Goal: Information Seeking & Learning: Learn about a topic

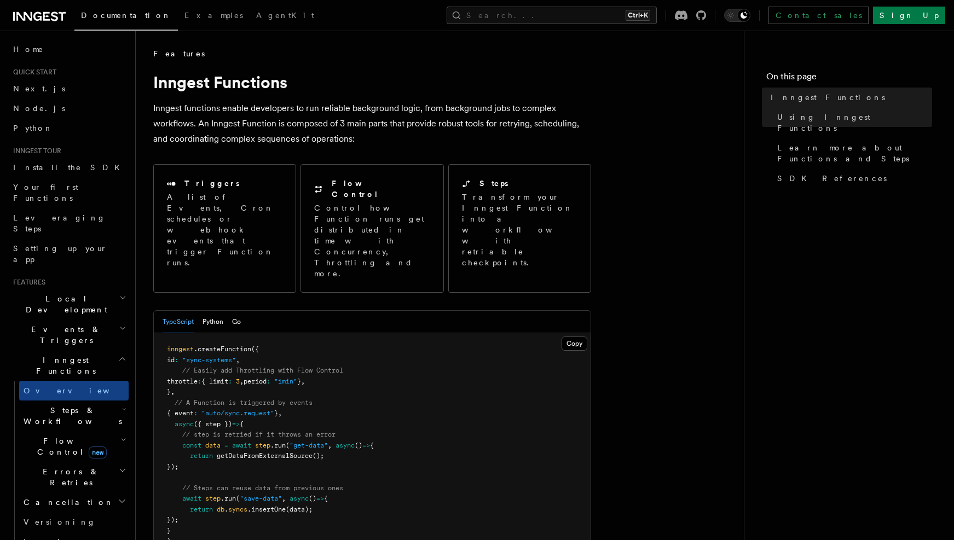
click at [121, 327] on icon "button" at bounding box center [123, 328] width 4 height 2
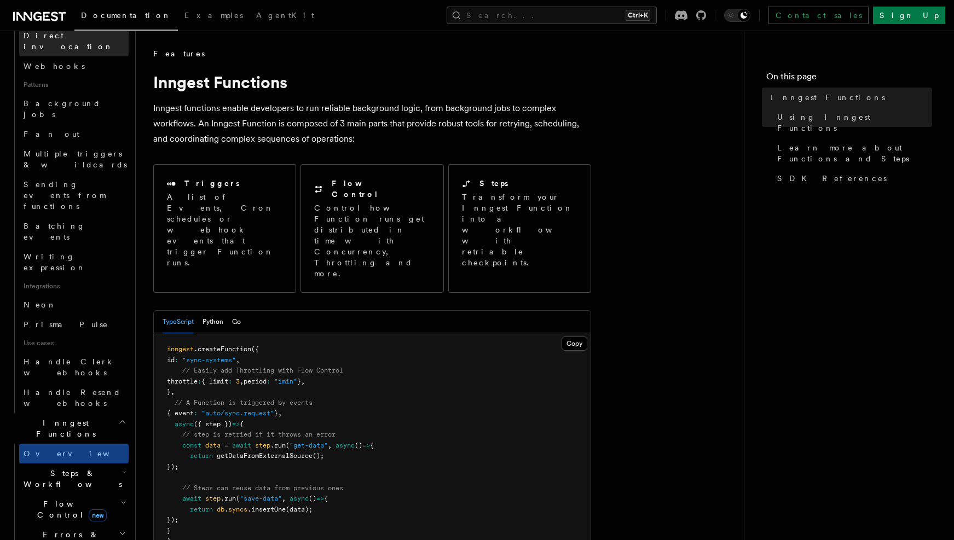
scroll to position [493, 0]
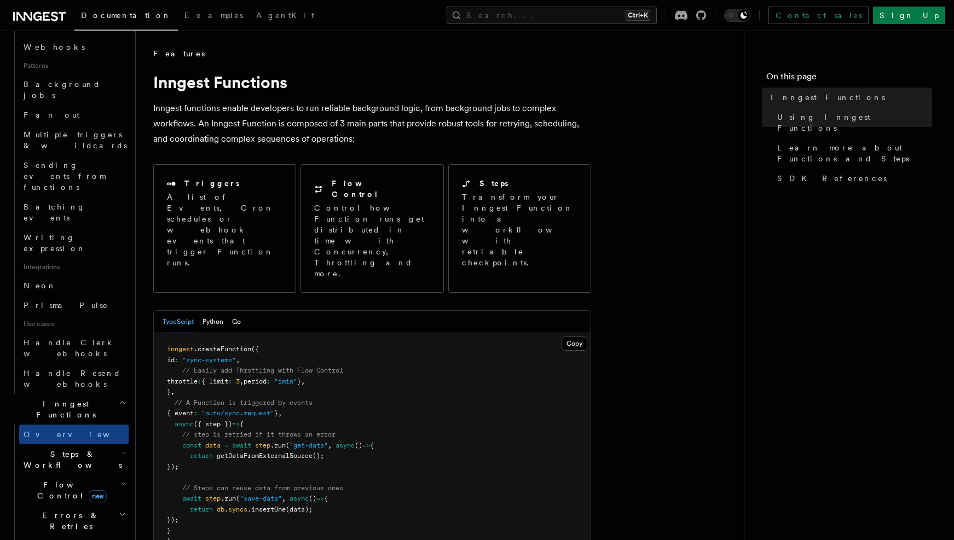
click at [110, 475] on h2 "Flow Control new" at bounding box center [73, 490] width 109 height 31
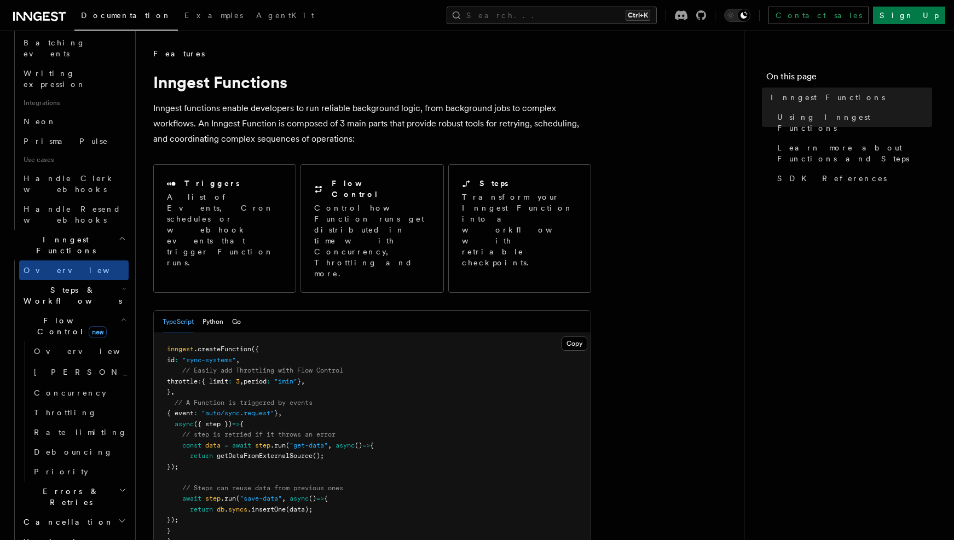
scroll to position [711, 0]
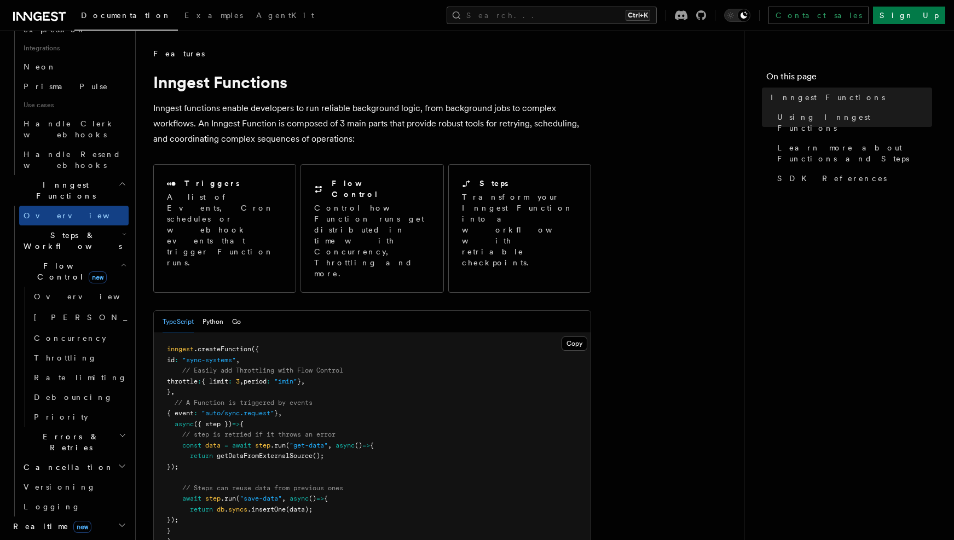
click at [118, 462] on icon "button" at bounding box center [122, 466] width 9 height 9
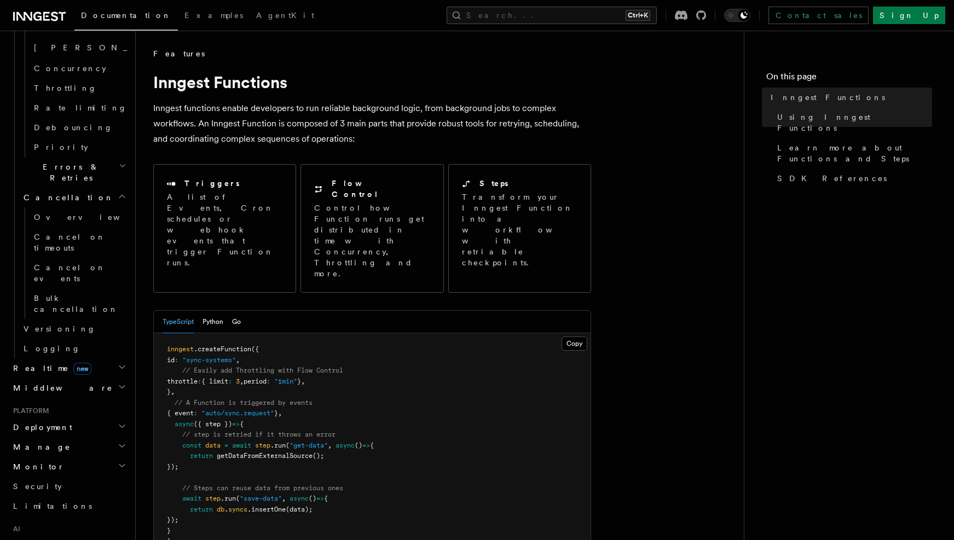
click at [119, 457] on h2 "Monitor" at bounding box center [69, 467] width 120 height 20
click at [118, 442] on icon "button" at bounding box center [122, 446] width 9 height 9
click at [111, 418] on h2 "Deployment" at bounding box center [69, 428] width 120 height 20
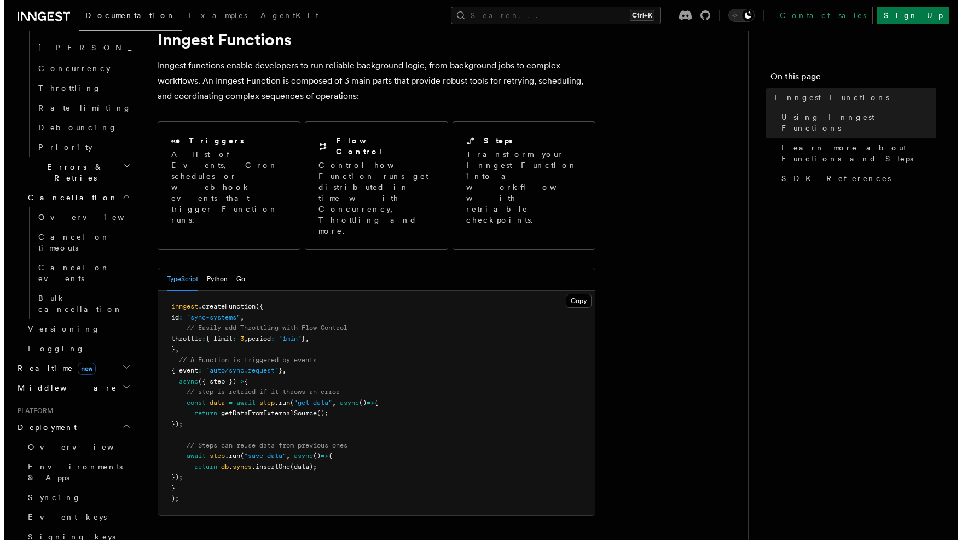
scroll to position [55, 0]
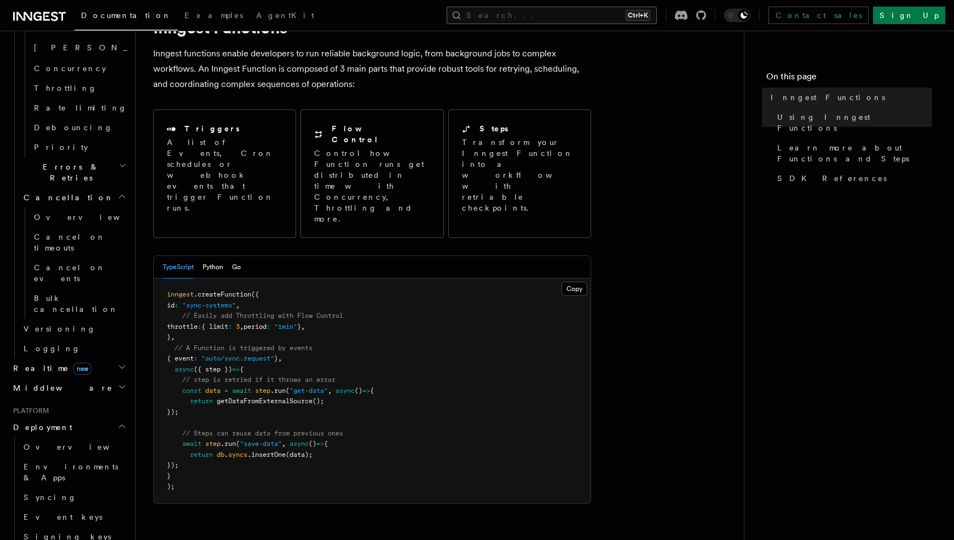
click at [657, 11] on button "Search... Ctrl+K" at bounding box center [552, 16] width 210 height 18
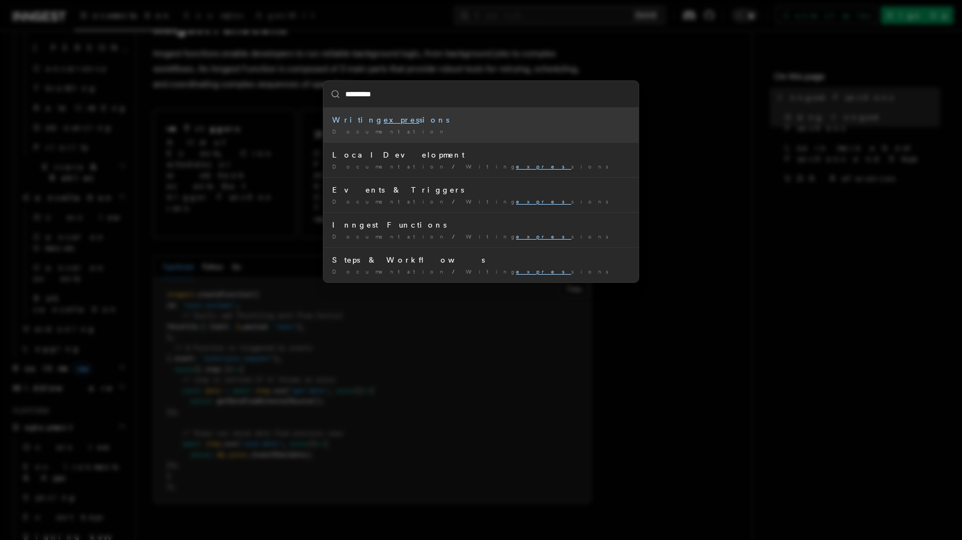
type input "**********"
click at [577, 130] on div "Documentation /" at bounding box center [481, 132] width 298 height 8
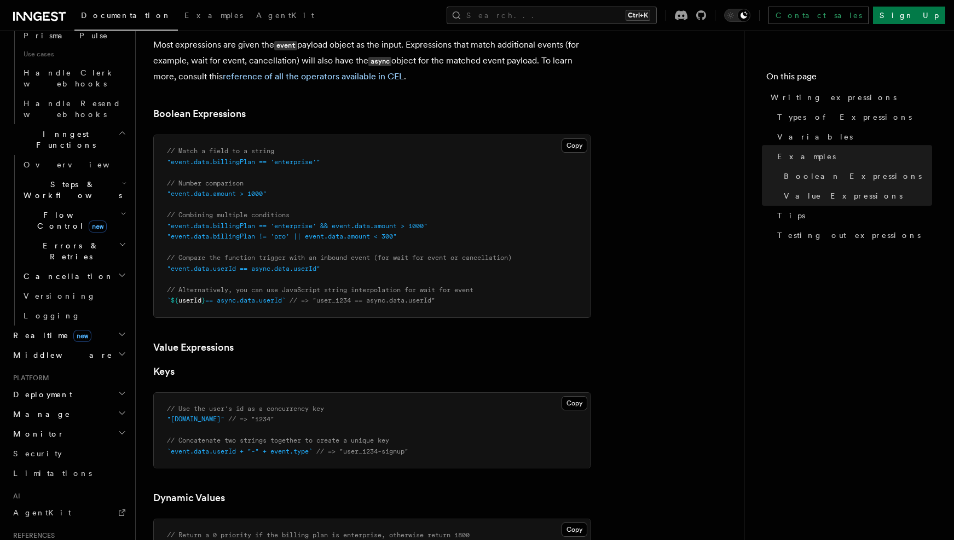
scroll to position [547, 0]
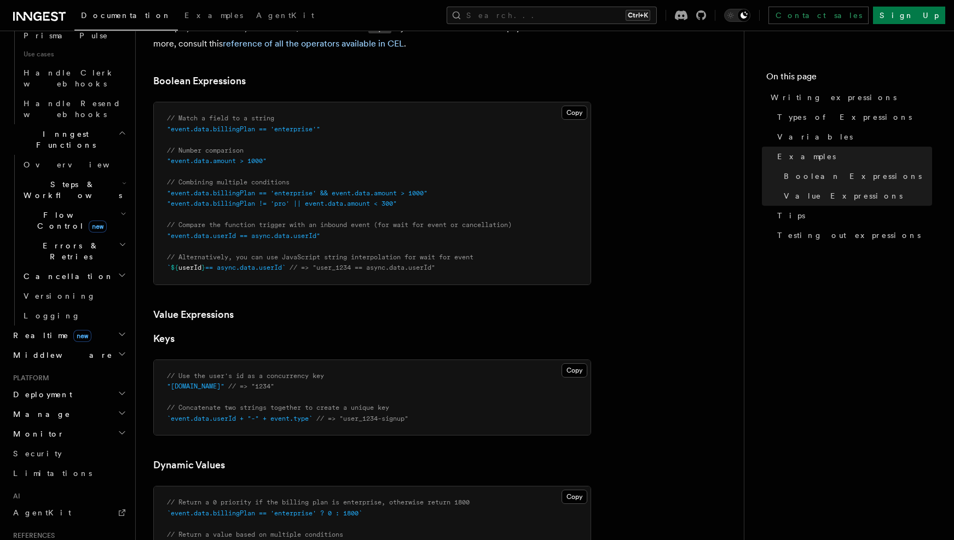
click at [223, 450] on article "Features Events & Triggers Writing expressions Expressions are used in a number…" at bounding box center [439, 339] width 573 height 1677
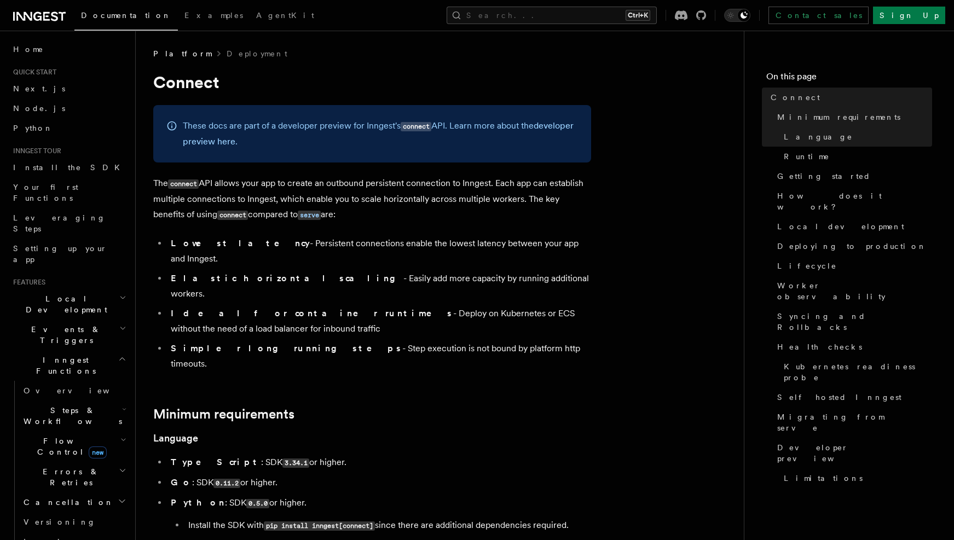
click at [495, 181] on p "The connect API allows your app to create an outbound persistent connection to …" at bounding box center [372, 199] width 438 height 47
click at [183, 10] on link "Examples" at bounding box center [214, 16] width 72 height 26
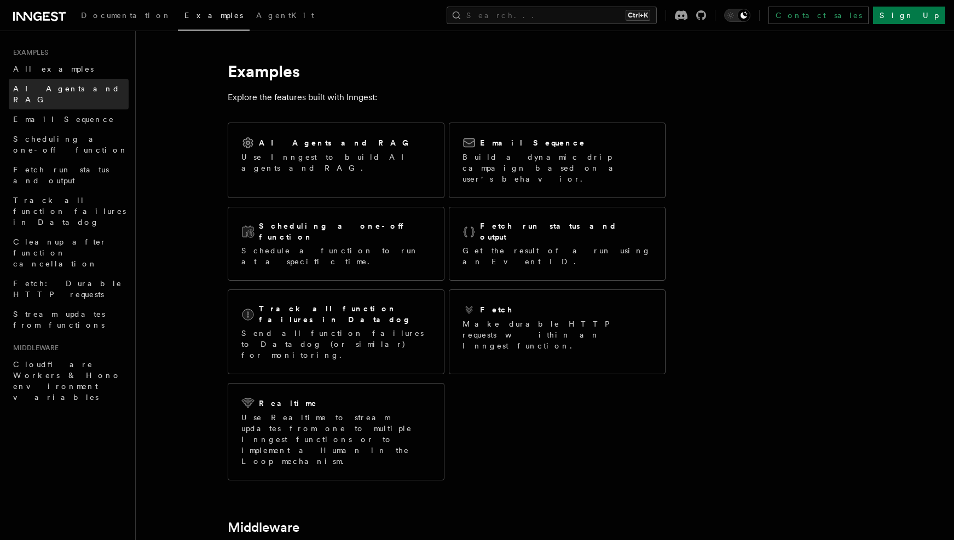
click at [88, 90] on link "AI Agents and RAG" at bounding box center [69, 94] width 120 height 31
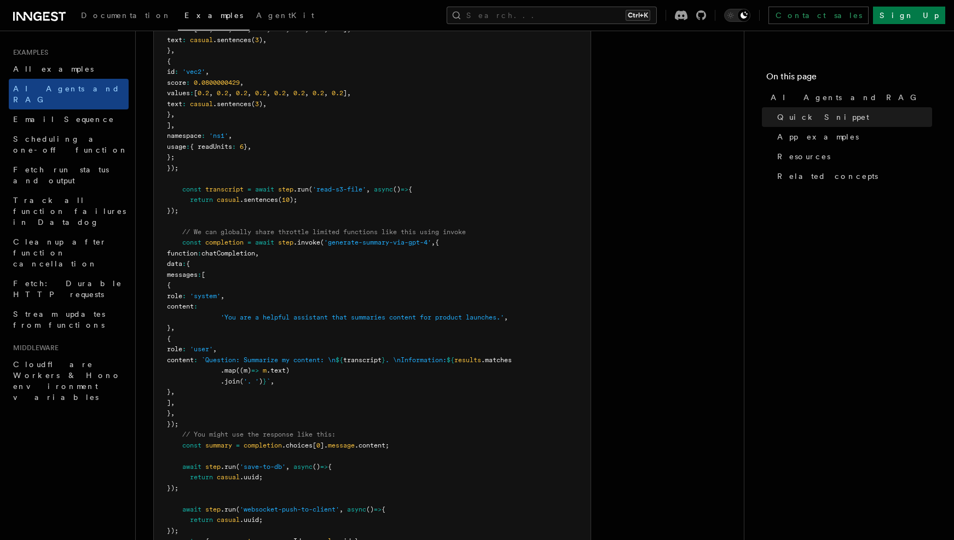
scroll to position [602, 0]
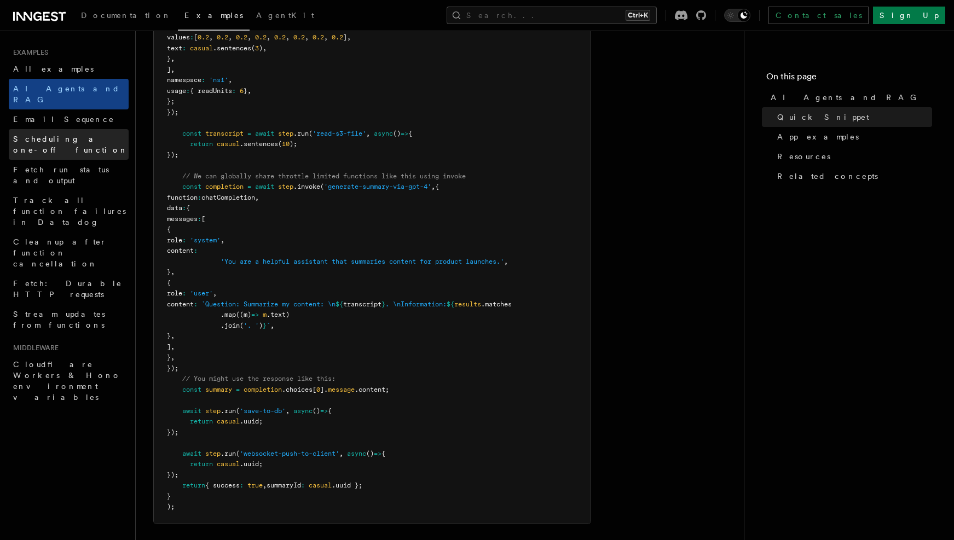
click at [79, 135] on span "Scheduling a one-off function" at bounding box center [70, 145] width 115 height 20
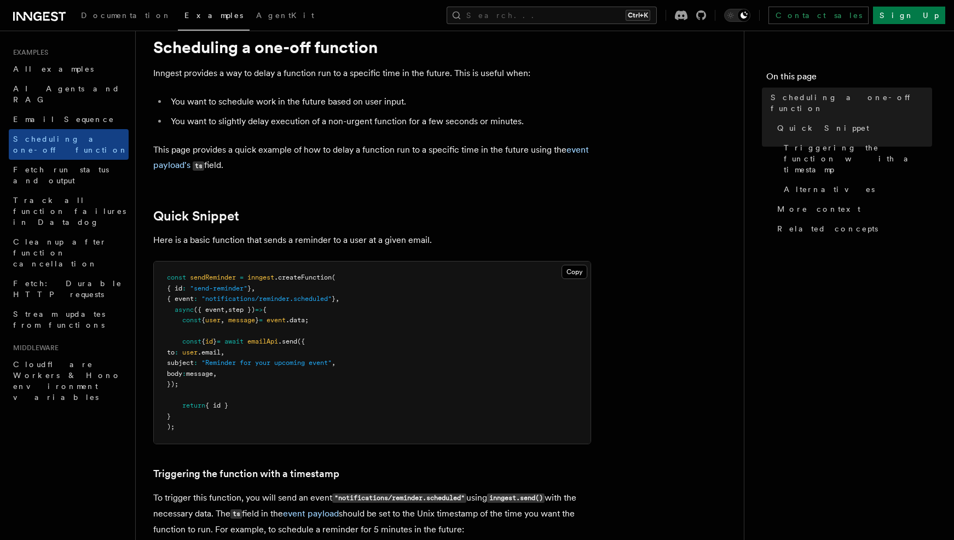
scroll to position [55, 0]
